Goal: Transaction & Acquisition: Download file/media

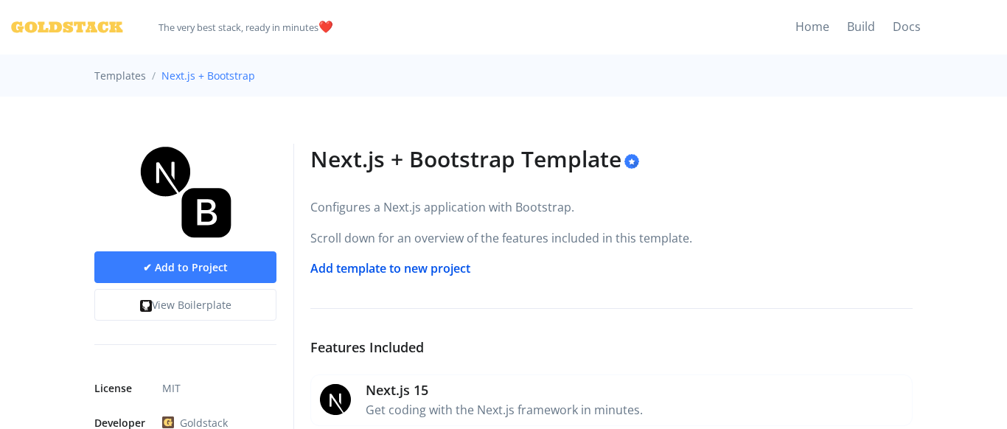
click at [361, 266] on link "Add template to new project" at bounding box center [390, 268] width 160 height 16
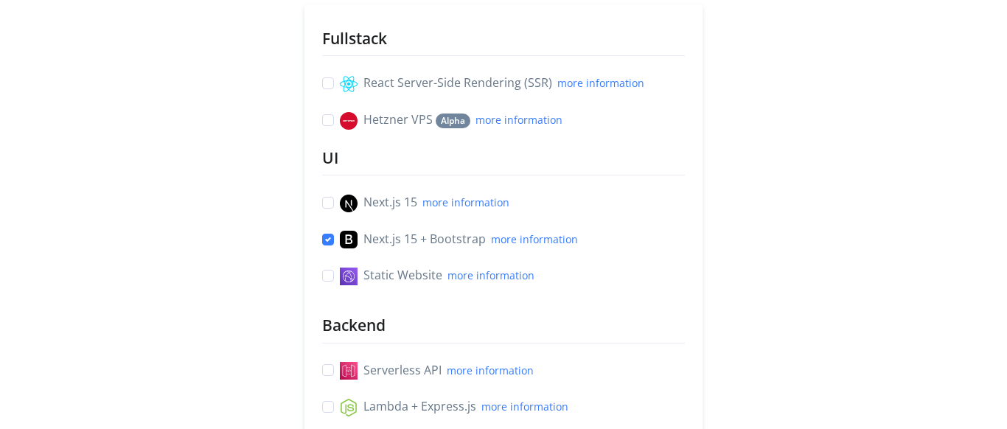
scroll to position [168, 0]
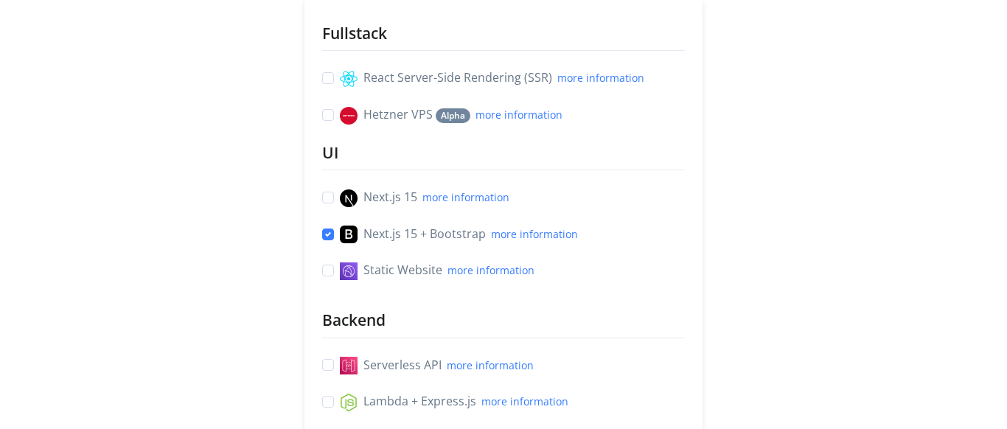
click at [340, 73] on label "React Server-Side Rendering (SSR) more information" at bounding box center [492, 78] width 304 height 19
click at [326, 73] on input "React Server-Side Rendering (SSR) more information" at bounding box center [328, 76] width 12 height 15
click at [326, 71] on div "React Server-Side Rendering (SSR) more information" at bounding box center [503, 78] width 363 height 19
click at [340, 75] on label "React Server-Side Rendering (SSR) more information" at bounding box center [492, 78] width 304 height 19
click at [326, 75] on input "React Server-Side Rendering (SSR) more information" at bounding box center [328, 76] width 12 height 15
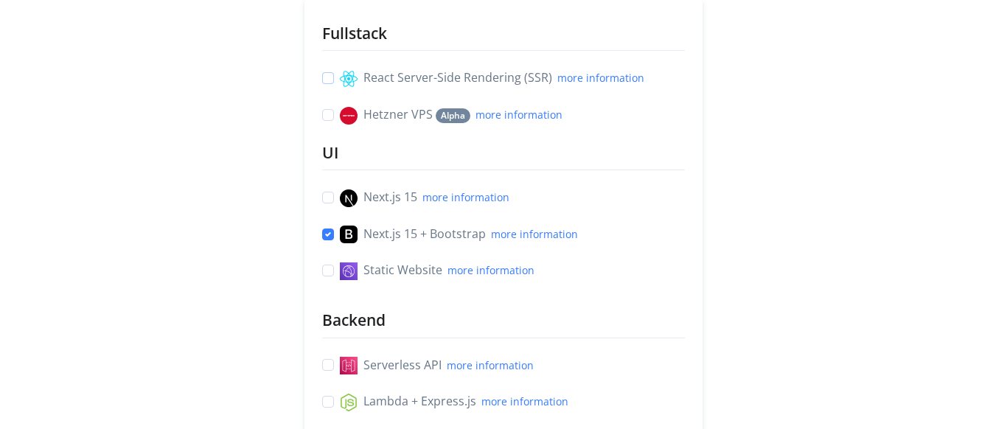
checkbox input "false"
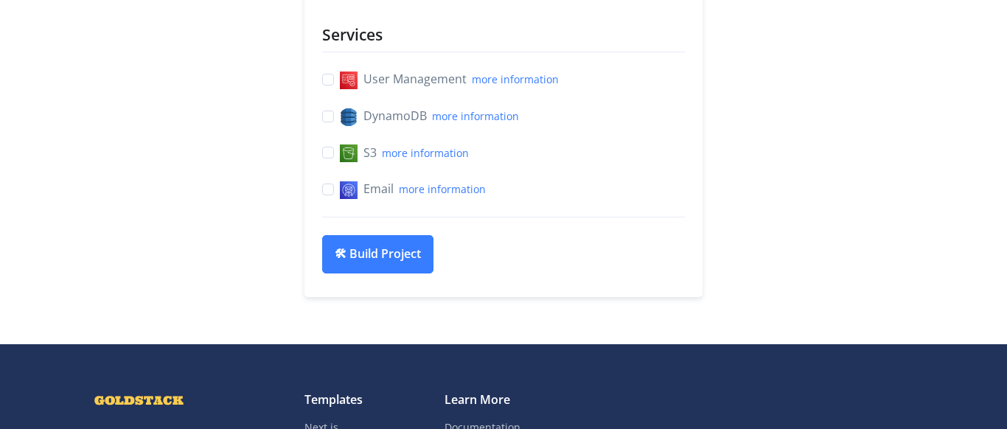
scroll to position [756, 0]
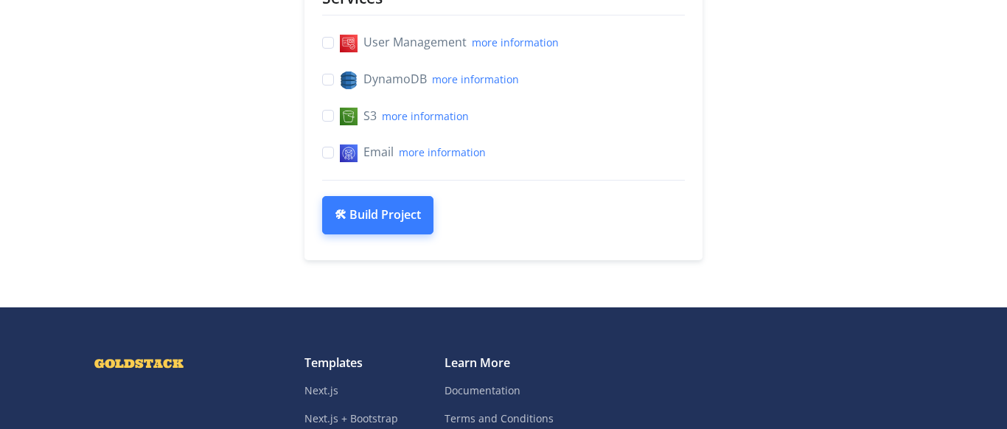
click at [369, 223] on button "🛠 Build Project" at bounding box center [377, 215] width 111 height 38
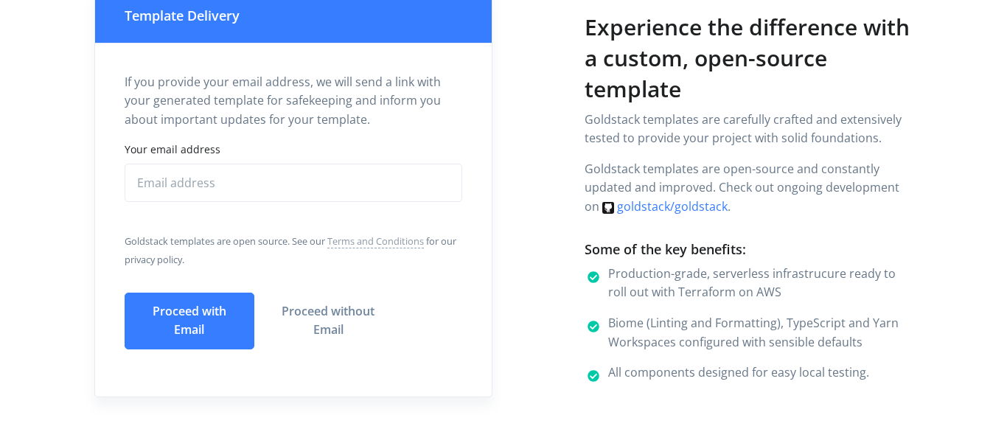
scroll to position [168, 0]
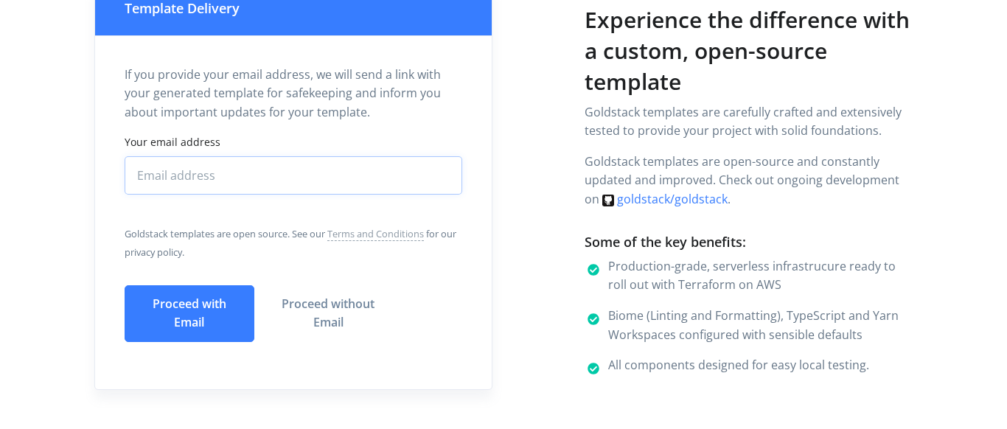
click at [234, 173] on input "Your email address" at bounding box center [294, 175] width 338 height 38
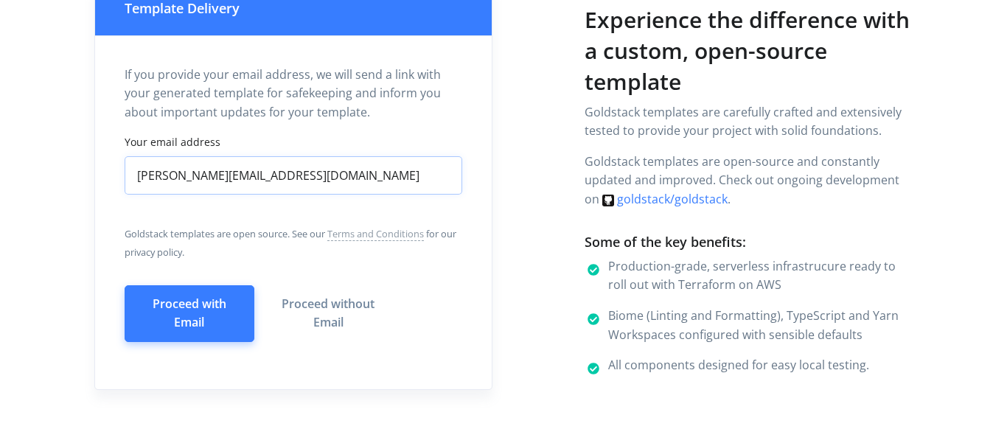
type input "thommy.johansson@sydmail.se"
click at [168, 307] on button "Proceed with Email" at bounding box center [190, 313] width 130 height 57
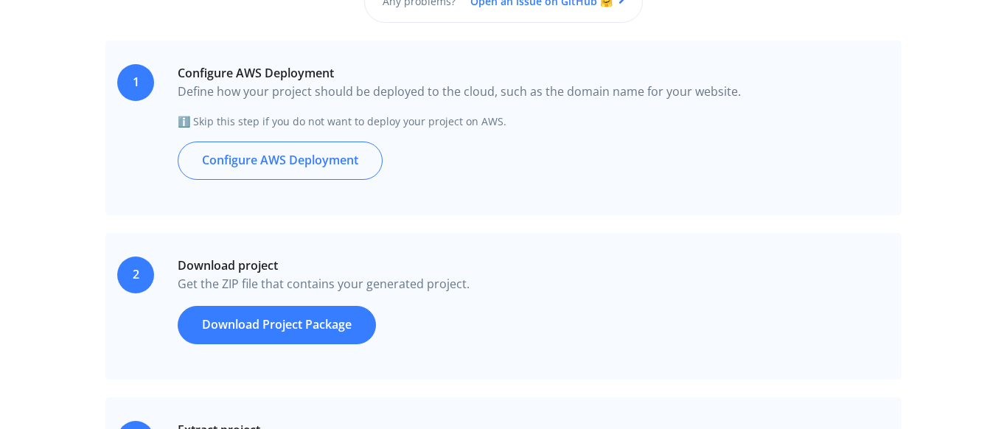
scroll to position [420, 0]
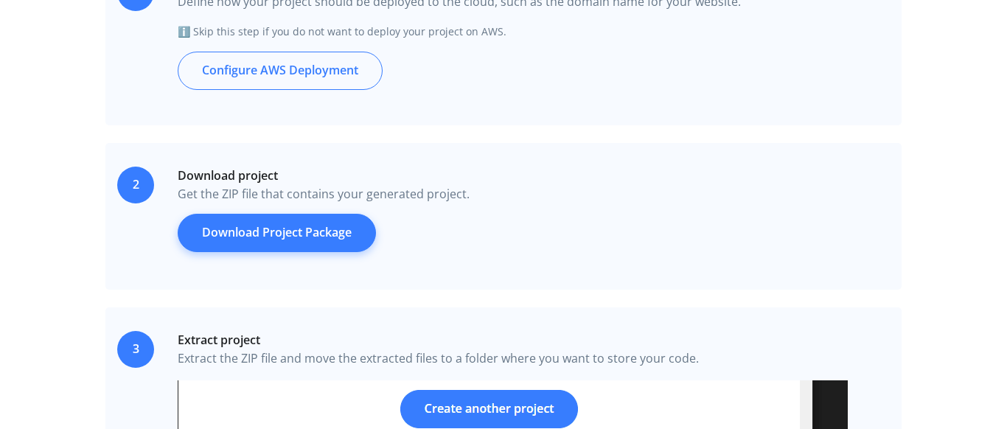
click at [294, 231] on link "Download Project Package" at bounding box center [277, 233] width 198 height 38
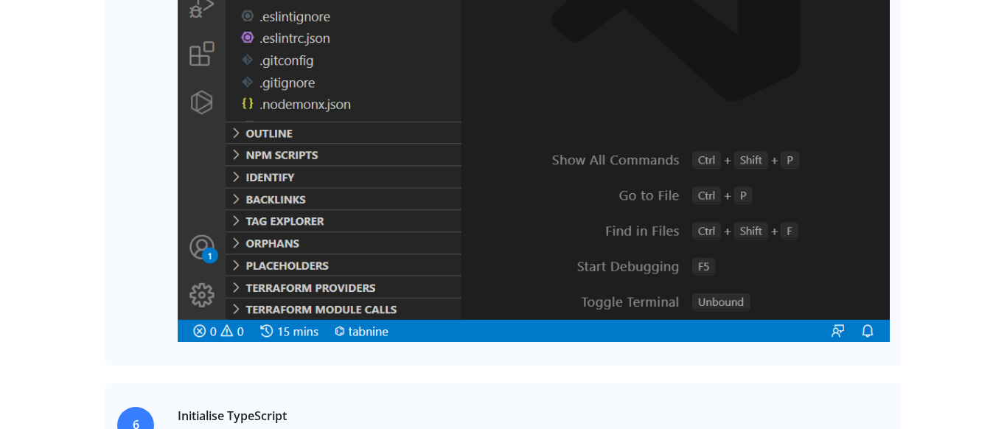
scroll to position [2352, 0]
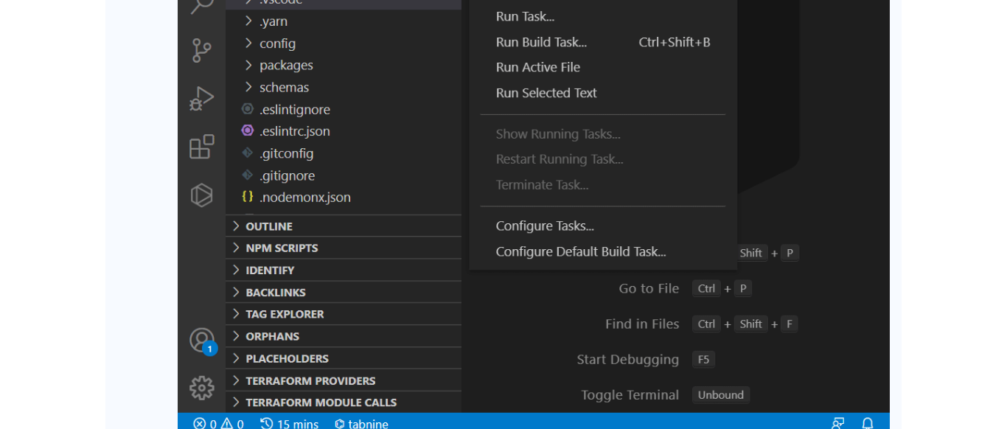
drag, startPoint x: 962, startPoint y: 117, endPoint x: 969, endPoint y: 123, distance: 9.4
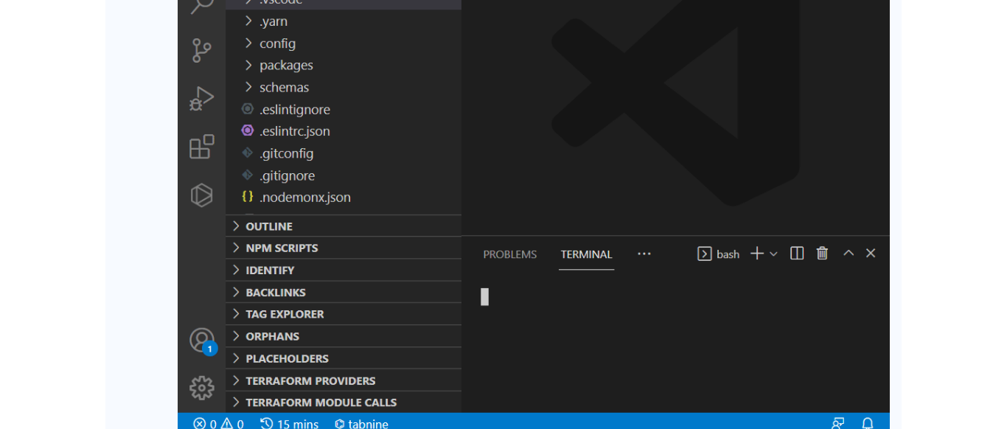
click at [968, 122] on div "GOLDSTACK The very best stack, ready in minutes ️❤️ Home Build Docs Project suc…" at bounding box center [503, 30] width 1007 height 4765
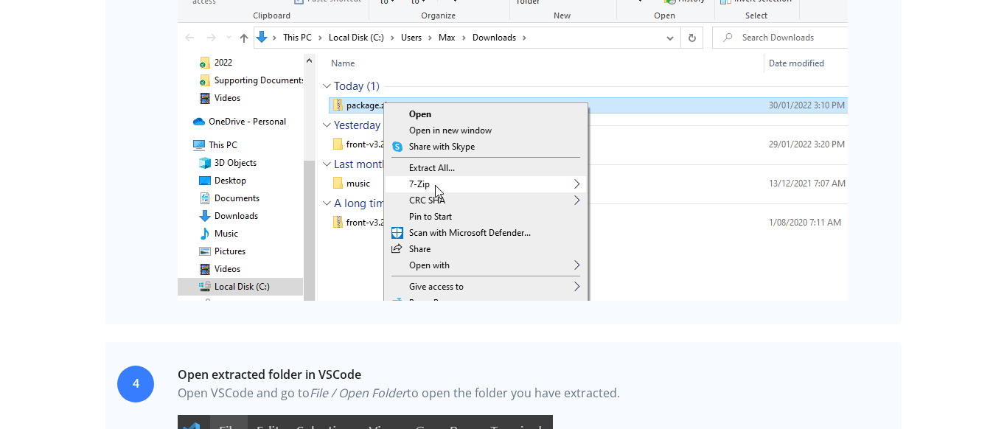
scroll to position [1008, 0]
